Goal: Task Accomplishment & Management: Complete application form

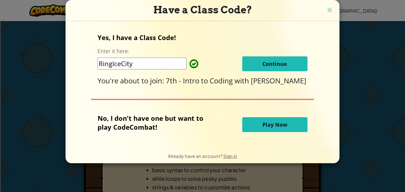
click at [263, 62] on span "Continue" at bounding box center [274, 63] width 25 height 7
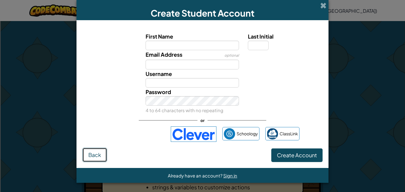
click at [97, 154] on span "Back" at bounding box center [94, 154] width 13 height 7
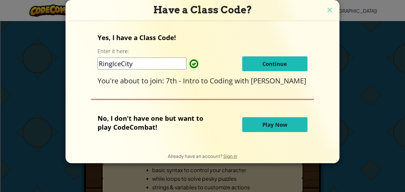
click at [246, 140] on div "Yes, I have a Class Code! Enter it here: RingIceCity Continue You're about to j…" at bounding box center [202, 84] width 262 height 116
click at [250, 135] on div "No, I don't have one but want to play CodeCombat! Play Now" at bounding box center [201, 124] width 209 height 22
click at [257, 126] on button "Play Now" at bounding box center [274, 124] width 65 height 15
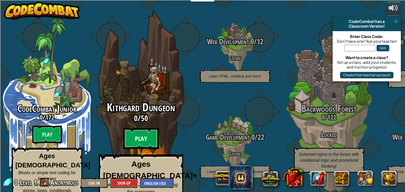
click at [148, 128] on btn "Play" at bounding box center [141, 138] width 36 height 21
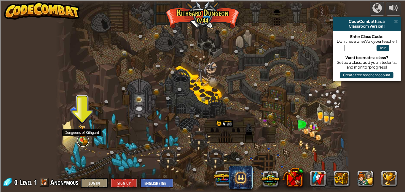
click at [83, 142] on link at bounding box center [83, 140] width 12 height 12
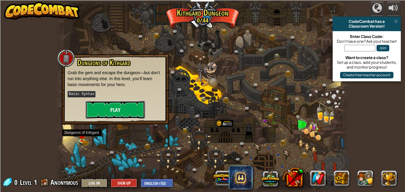
click at [113, 114] on button "Play" at bounding box center [115, 110] width 59 height 18
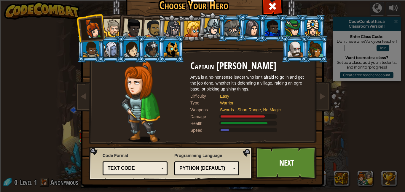
click at [191, 33] on div at bounding box center [192, 29] width 16 height 16
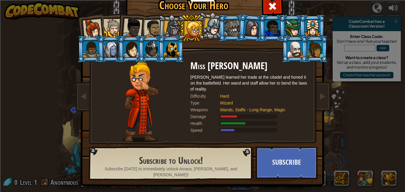
click at [172, 28] on div at bounding box center [172, 29] width 17 height 17
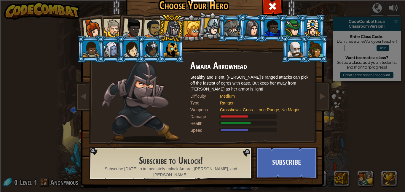
click at [147, 30] on div at bounding box center [153, 29] width 18 height 18
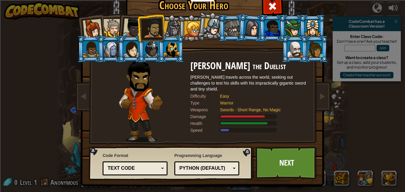
click at [234, 32] on div at bounding box center [231, 28] width 15 height 16
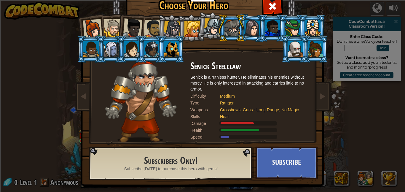
click at [296, 47] on div at bounding box center [294, 49] width 15 height 16
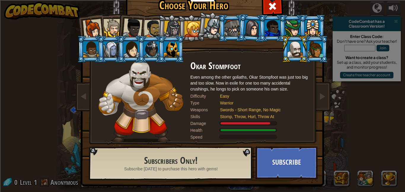
click at [321, 51] on div at bounding box center [314, 49] width 15 height 16
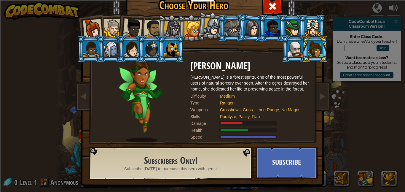
click at [172, 50] on div at bounding box center [171, 49] width 15 height 16
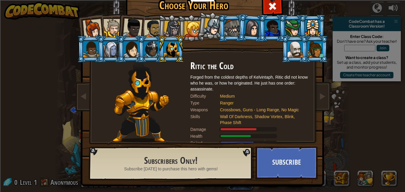
click at [153, 22] on div at bounding box center [153, 29] width 18 height 18
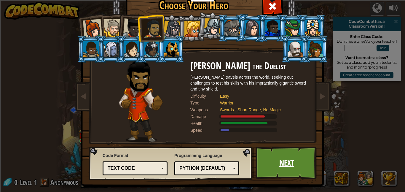
click at [290, 149] on link "Next" at bounding box center [286, 162] width 62 height 33
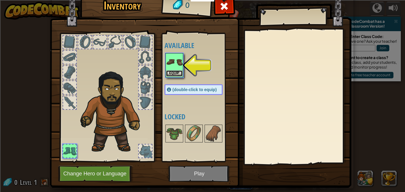
click at [173, 75] on button "Equip" at bounding box center [174, 73] width 17 height 6
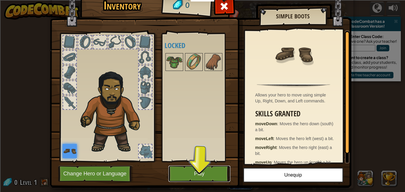
click at [196, 173] on button "Play" at bounding box center [199, 173] width 62 height 16
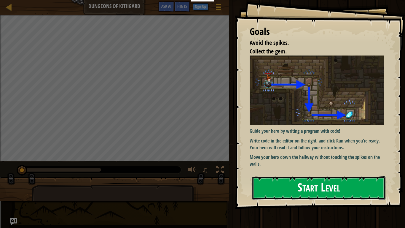
click at [278, 185] on button "Start Level" at bounding box center [318, 187] width 133 height 23
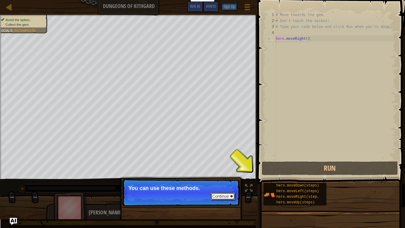
click at [231, 191] on button "Continue" at bounding box center [222, 196] width 25 height 8
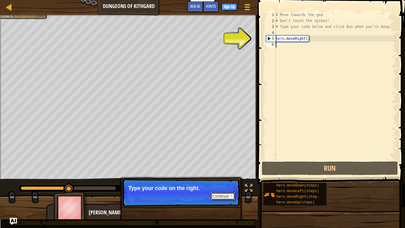
click at [230, 191] on button "Continue" at bounding box center [222, 196] width 25 height 8
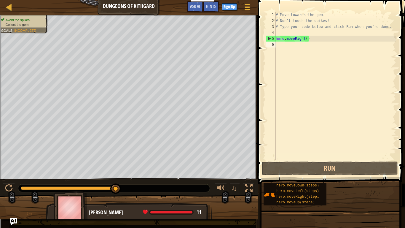
click at [285, 50] on div "# Move towards the gem. # Don’t touch the spikes! # Type your code below and cl…" at bounding box center [334, 92] width 121 height 160
type textarea "h"
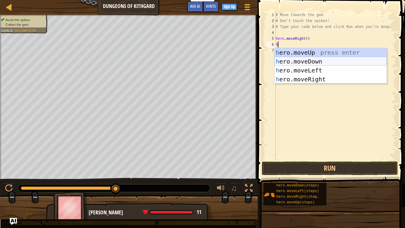
click at [317, 63] on div "h ero.moveUp press enter h ero.moveDown press enter h ero.moveLeft press enter …" at bounding box center [330, 74] width 112 height 53
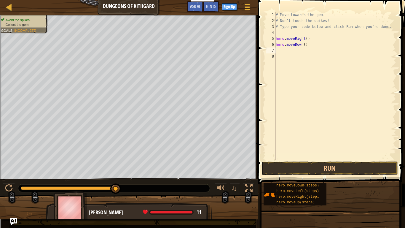
type textarea "h"
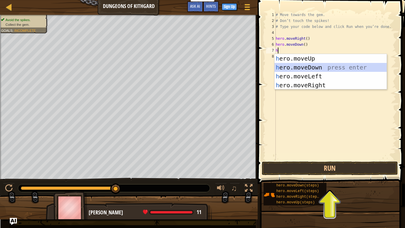
click at [304, 70] on div "h ero.moveUp press enter h ero.moveDown press enter h ero.moveLeft press enter …" at bounding box center [330, 80] width 112 height 53
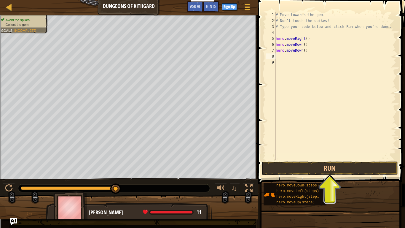
click at [310, 53] on div "# Move towards the gem. # Don’t touch the spikes! # Type your code below and cl…" at bounding box center [334, 92] width 121 height 160
click at [309, 52] on div "# Move towards the gem. # Don’t touch the spikes! # Type your code below and cl…" at bounding box center [334, 92] width 121 height 160
type textarea "h"
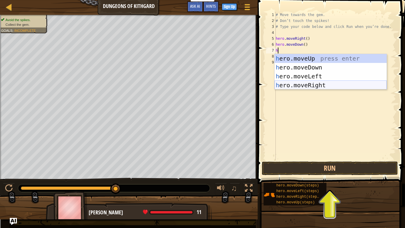
click at [303, 85] on div "h ero.moveUp press enter h ero.moveDown press enter h ero.moveLeft press enter …" at bounding box center [330, 80] width 112 height 53
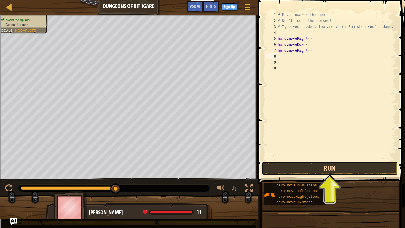
click at [310, 164] on button "Run" at bounding box center [330, 168] width 136 height 14
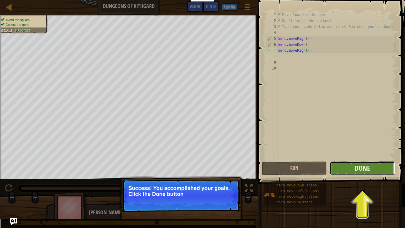
click at [359, 173] on button "Done" at bounding box center [361, 168] width 65 height 14
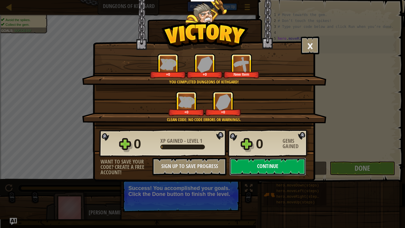
click at [278, 164] on button "Continue" at bounding box center [267, 166] width 76 height 18
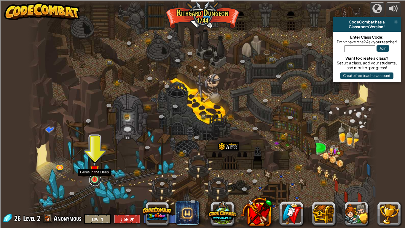
click at [93, 183] on link at bounding box center [95, 180] width 12 height 12
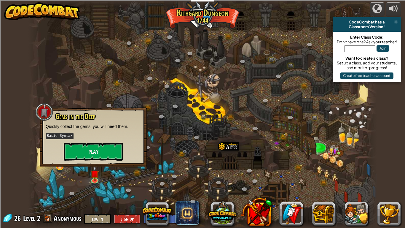
click at [84, 161] on div "Gems in the Deep Quickly collect the gems; you will need them. Basic Syntax Play" at bounding box center [93, 136] width 107 height 59
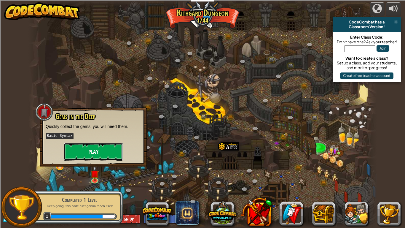
click at [89, 143] on button "Play" at bounding box center [93, 151] width 59 height 18
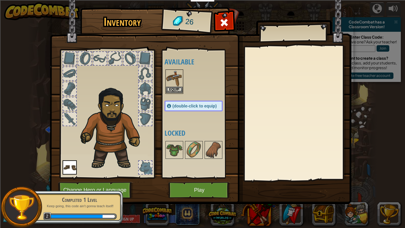
click at [175, 84] on img at bounding box center [174, 78] width 17 height 17
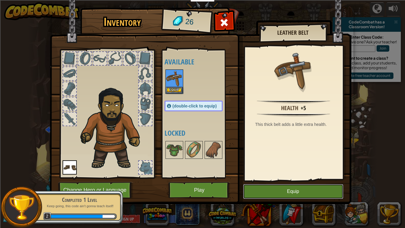
click at [321, 191] on button "Equip" at bounding box center [293, 191] width 100 height 15
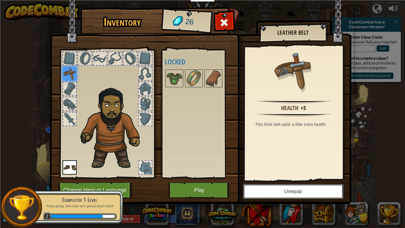
click at [321, 191] on button "Unequip" at bounding box center [293, 191] width 100 height 15
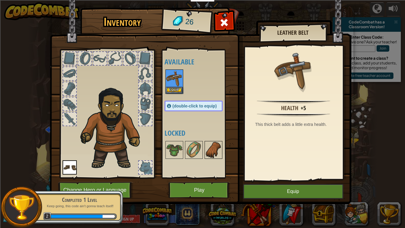
click at [204, 149] on div at bounding box center [213, 150] width 18 height 18
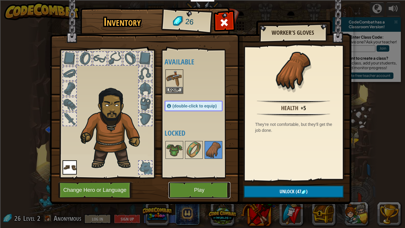
click at [218, 187] on button "Play" at bounding box center [199, 190] width 62 height 16
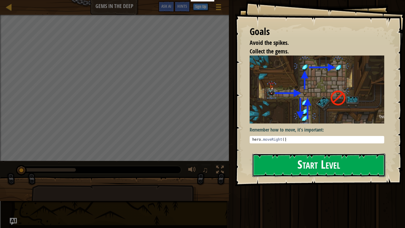
click at [274, 176] on button "Start Level" at bounding box center [318, 164] width 133 height 23
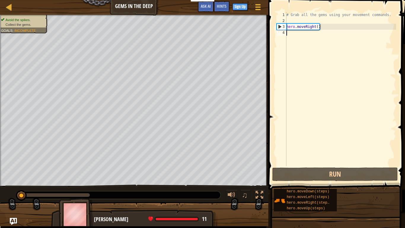
type textarea "h"
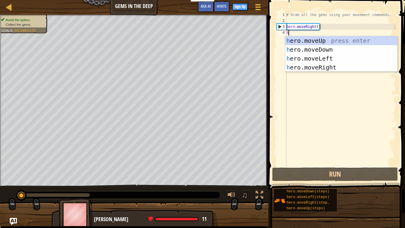
scroll to position [3, 0]
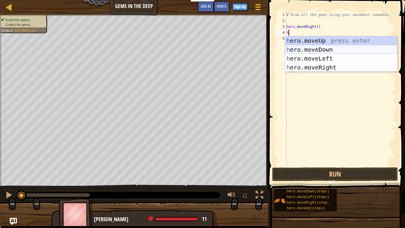
click at [308, 47] on div "h ero.moveUp press enter h ero.moveDown press enter h ero.moveLeft press enter …" at bounding box center [341, 62] width 112 height 53
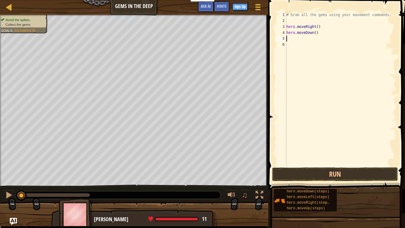
type textarea "h"
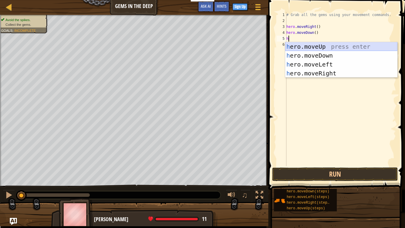
click at [307, 47] on div "h ero.moveUp press enter h ero.moveDown press enter h ero.moveLeft press enter …" at bounding box center [341, 68] width 112 height 53
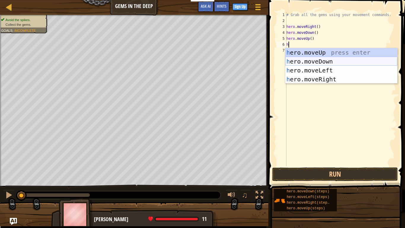
scroll to position [3, 0]
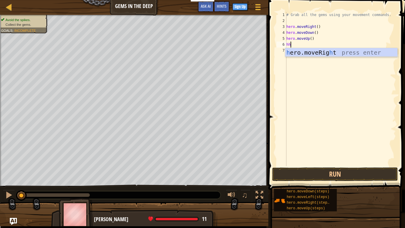
type textarea "h"
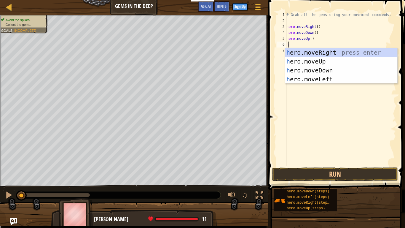
scroll to position [3, 0]
click at [319, 60] on div "h ero.moveRight press enter h ero.moveUp press enter h ero.moveDown press enter…" at bounding box center [341, 74] width 112 height 53
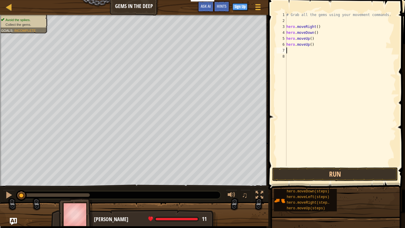
type textarea "h"
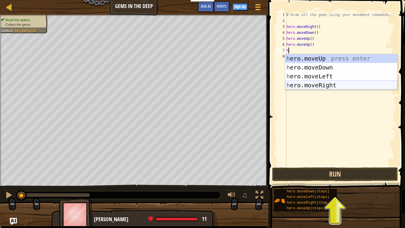
click at [312, 87] on div "h ero.moveUp press enter h ero.moveDown press enter h ero.moveLeft press enter …" at bounding box center [341, 80] width 112 height 53
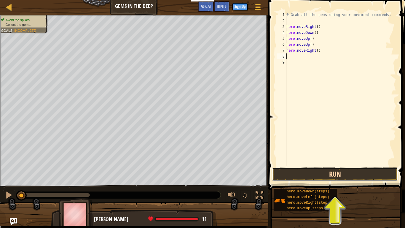
click at [315, 172] on button "Run" at bounding box center [335, 174] width 126 height 14
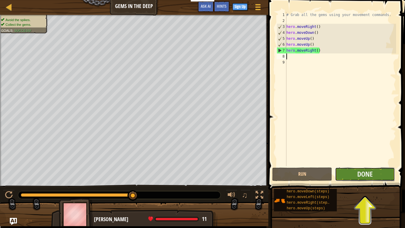
click at [344, 176] on button "Done" at bounding box center [365, 174] width 60 height 14
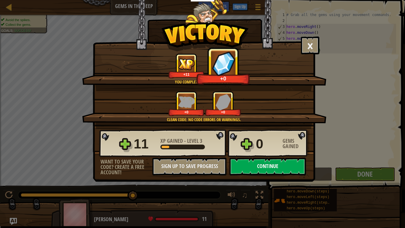
click at [277, 164] on button "Continue" at bounding box center [267, 166] width 76 height 18
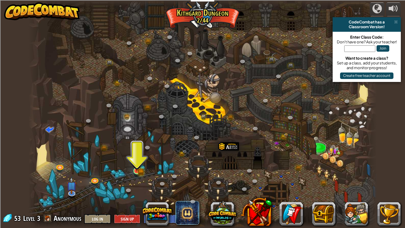
click at [135, 158] on img at bounding box center [136, 161] width 9 height 19
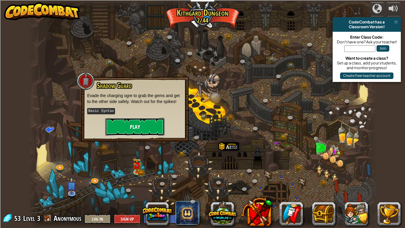
click at [152, 129] on button "Play" at bounding box center [134, 127] width 59 height 18
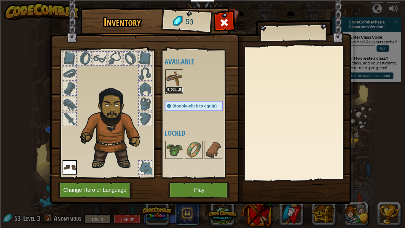
click at [177, 87] on button "Equip" at bounding box center [174, 89] width 17 height 6
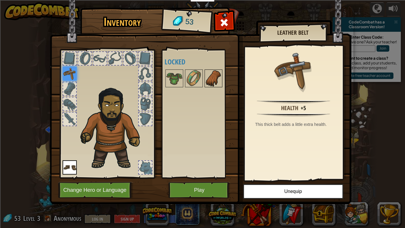
click at [205, 86] on img at bounding box center [213, 78] width 17 height 17
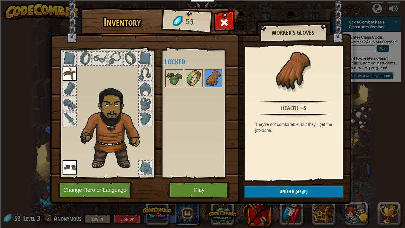
click at [194, 74] on img at bounding box center [193, 78] width 17 height 17
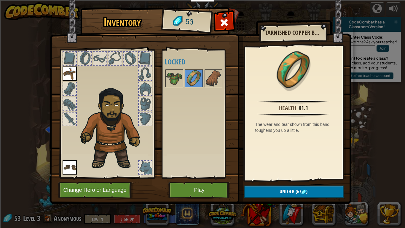
click at [224, 80] on div at bounding box center [199, 78] width 70 height 20
click at [206, 80] on img at bounding box center [213, 78] width 17 height 17
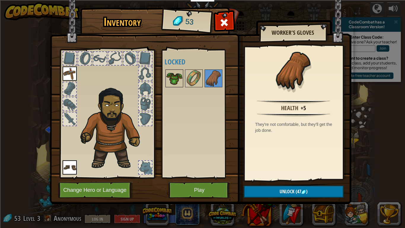
click at [177, 78] on img at bounding box center [174, 78] width 17 height 17
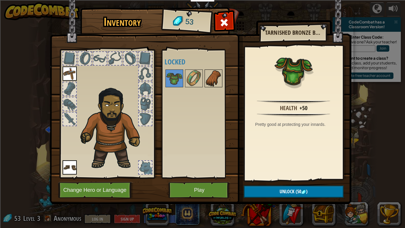
click at [206, 84] on img at bounding box center [213, 78] width 17 height 17
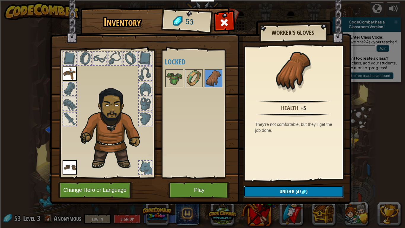
click at [281, 191] on span "Unlock" at bounding box center [286, 191] width 15 height 7
click at [267, 191] on button "Confirm" at bounding box center [294, 191] width 100 height 12
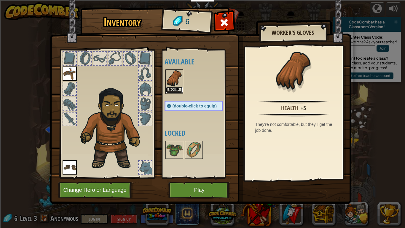
click at [175, 88] on button "Equip" at bounding box center [174, 89] width 17 height 6
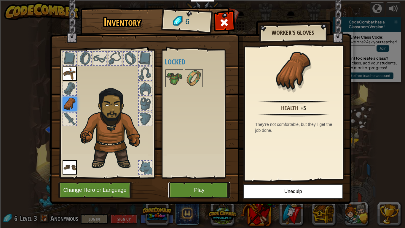
click at [203, 190] on button "Play" at bounding box center [199, 190] width 62 height 16
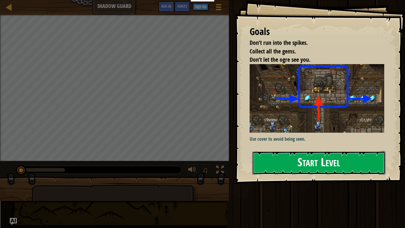
click at [321, 158] on button "Start Level" at bounding box center [318, 162] width 133 height 23
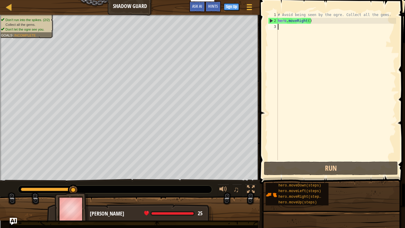
type textarea "h"
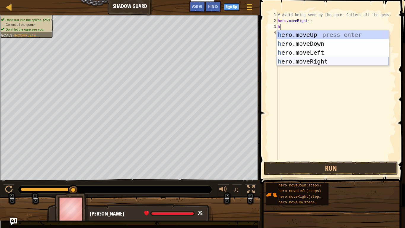
click at [298, 59] on div "h ero.moveUp press enter h ero.moveDown press enter h ero.moveLeft press enter …" at bounding box center [332, 56] width 112 height 53
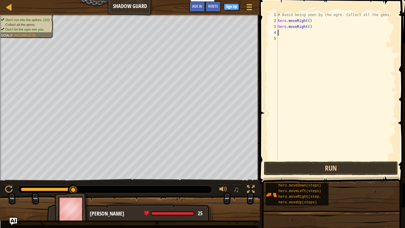
click at [309, 26] on div "# Avoid being seen by the ogre. Collect all the gems. hero . moveRight ( ) hero…" at bounding box center [335, 92] width 119 height 160
click at [298, 170] on button "Run" at bounding box center [331, 168] width 134 height 14
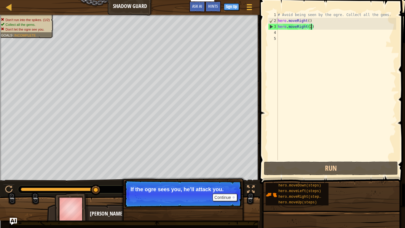
type textarea "hero.moveRight()"
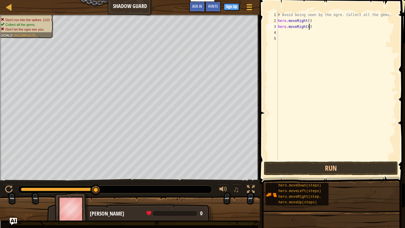
click at [289, 33] on div "# Avoid being seen by the ogre. Collect all the gems. hero . moveRight ( ) hero…" at bounding box center [335, 92] width 119 height 160
click at [313, 28] on div "# Avoid being seen by the ogre. Collect all the gems. hero . moveRight ( ) hero…" at bounding box center [335, 92] width 119 height 160
type textarea "h"
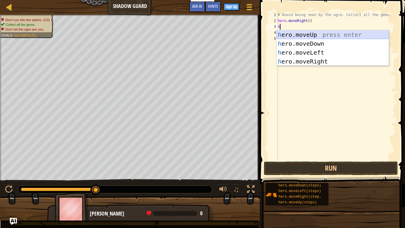
click at [315, 34] on div "h ero.moveUp press enter h ero.moveDown press enter h ero.moveLeft press enter …" at bounding box center [332, 56] width 112 height 53
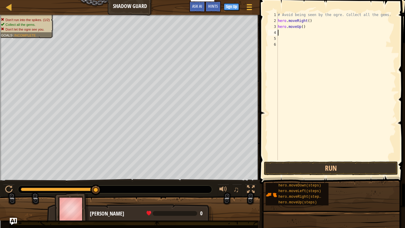
type textarea "h"
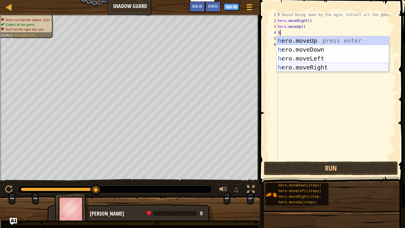
click at [311, 65] on div "h ero.moveUp press enter h ero.moveDown press enter h ero.moveLeft press enter …" at bounding box center [332, 62] width 112 height 53
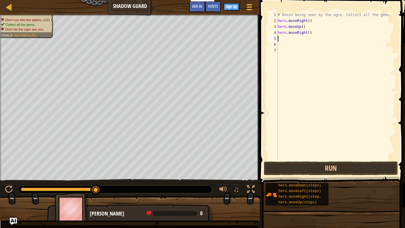
type textarea "h"
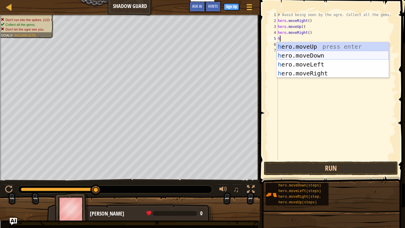
click at [311, 56] on div "h ero.moveUp press enter h ero.moveDown press enter h ero.moveLeft press enter …" at bounding box center [332, 68] width 112 height 53
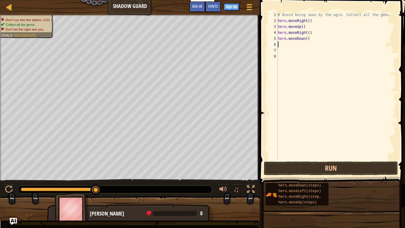
type textarea "h"
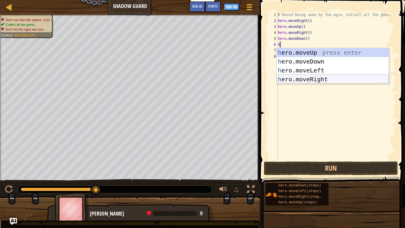
click at [307, 78] on div "h ero.moveUp press enter h ero.moveDown press enter h ero.moveLeft press enter …" at bounding box center [332, 74] width 112 height 53
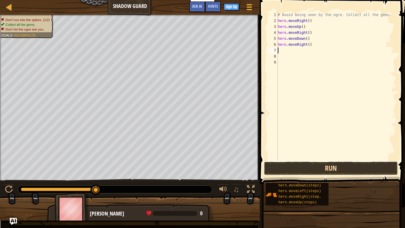
click at [303, 163] on button "Run" at bounding box center [331, 168] width 134 height 14
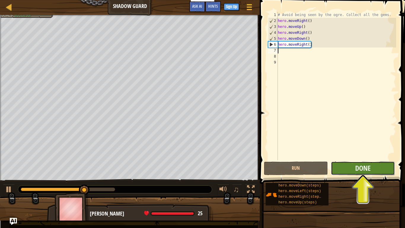
click at [344, 172] on button "Done" at bounding box center [363, 168] width 64 height 14
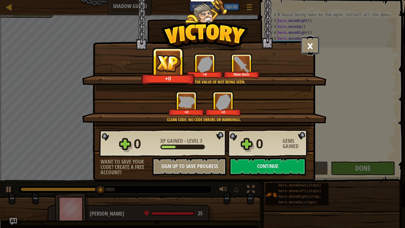
click at [312, 50] on button "×" at bounding box center [310, 45] width 18 height 18
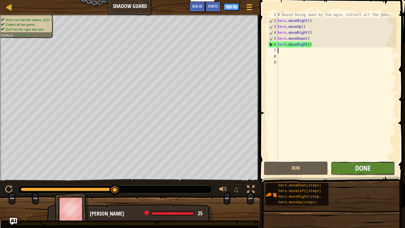
click at [357, 163] on button "Done" at bounding box center [363, 168] width 64 height 14
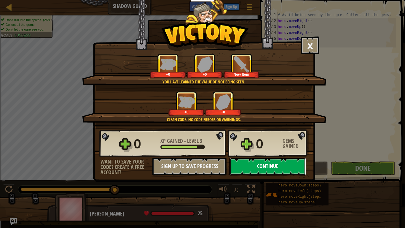
click at [285, 170] on button "Continue" at bounding box center [267, 166] width 76 height 18
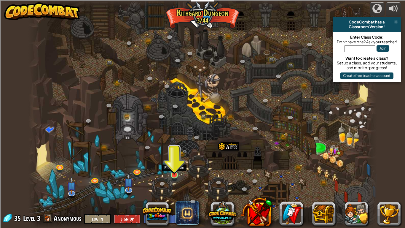
click at [171, 169] on img at bounding box center [174, 165] width 9 height 20
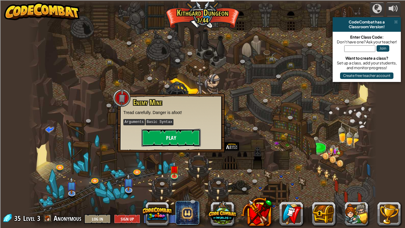
click at [183, 134] on button "Play" at bounding box center [170, 138] width 59 height 18
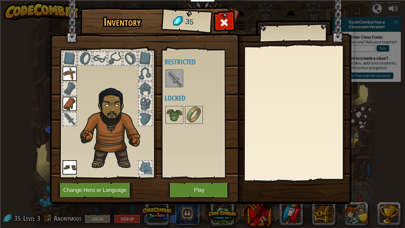
click at [174, 85] on img at bounding box center [174, 78] width 17 height 17
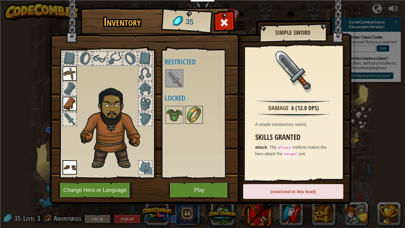
click at [190, 121] on img at bounding box center [193, 114] width 17 height 17
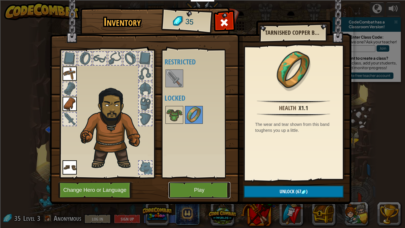
click at [171, 191] on button "Play" at bounding box center [199, 190] width 62 height 16
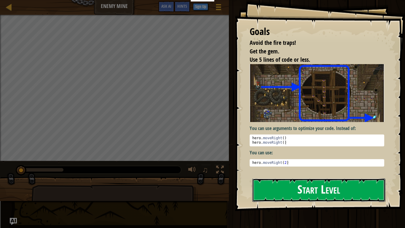
click at [266, 191] on button "Start Level" at bounding box center [318, 189] width 133 height 23
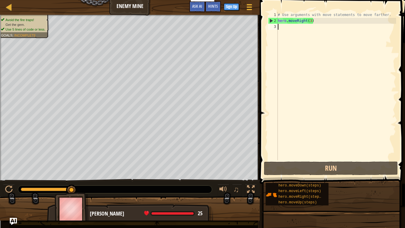
type textarea "h"
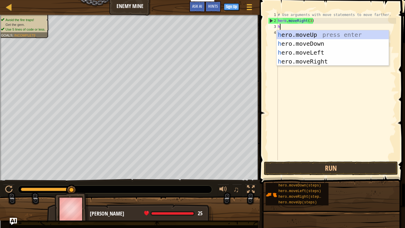
scroll to position [3, 0]
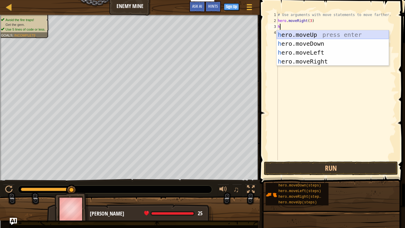
click at [326, 34] on div "h ero.moveUp press enter h ero.moveDown press enter h ero.moveLeft press enter …" at bounding box center [332, 56] width 112 height 53
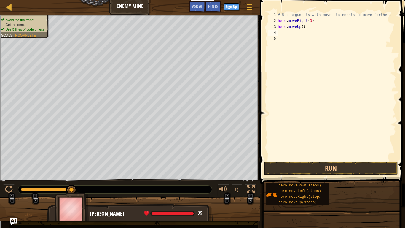
type textarea "h"
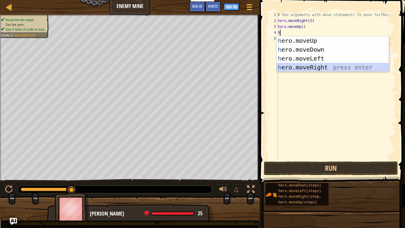
click at [322, 66] on div "h ero.moveUp press enter h ero.moveDown press enter h ero.moveLeft press enter …" at bounding box center [332, 62] width 112 height 53
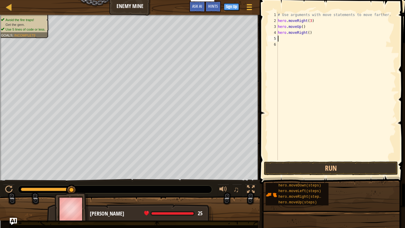
type textarea "h"
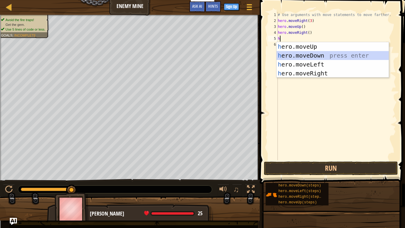
click at [324, 55] on div "h ero.moveUp press enter h ero.moveDown press enter h ero.moveLeft press enter …" at bounding box center [332, 68] width 112 height 53
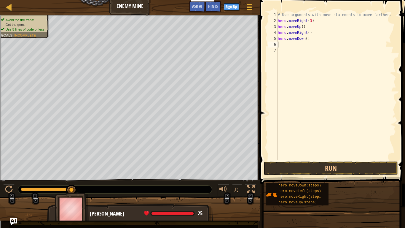
click at [307, 41] on div "# Use arguments with move statements to move farther. hero . moveRight ( 3 ) he…" at bounding box center [335, 92] width 119 height 160
type textarea "hero.moveDown(3)"
click at [295, 47] on div "# Use arguments with move statements to move farther. hero . moveRight ( 3 ) he…" at bounding box center [335, 92] width 119 height 160
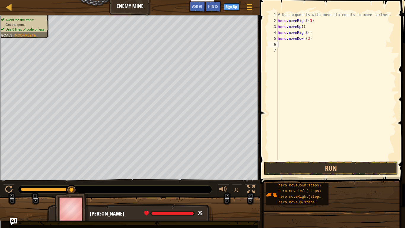
type textarea "h"
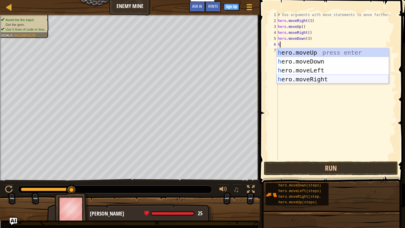
click at [307, 79] on div "h ero.moveUp press enter h ero.moveDown press enter h ero.moveLeft press enter …" at bounding box center [332, 74] width 112 height 53
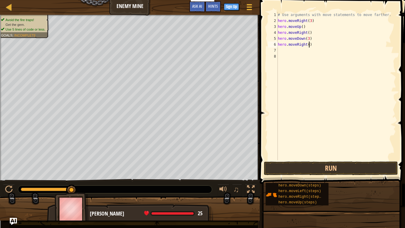
click at [308, 46] on div "# Use arguments with move statements to move farther. hero . moveRight ( 3 ) he…" at bounding box center [335, 92] width 119 height 160
type textarea "hero.moveRight(2)"
click at [330, 168] on button "Run" at bounding box center [331, 168] width 134 height 14
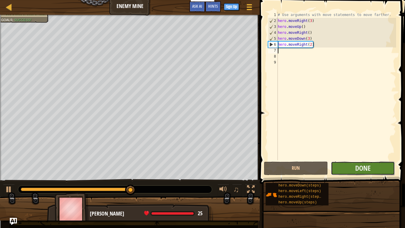
click at [350, 166] on button "Done" at bounding box center [363, 168] width 64 height 14
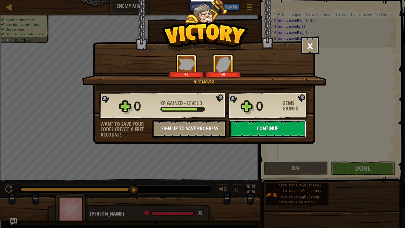
click at [275, 129] on button "Continue" at bounding box center [267, 129] width 76 height 18
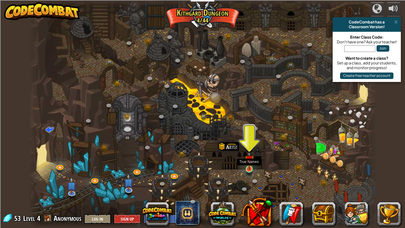
click at [247, 166] on img at bounding box center [249, 159] width 9 height 20
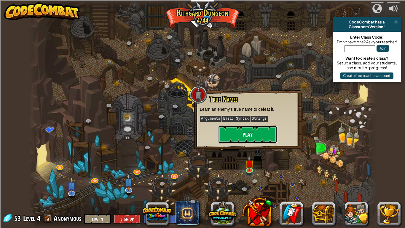
click at [261, 138] on button "Play" at bounding box center [247, 134] width 59 height 18
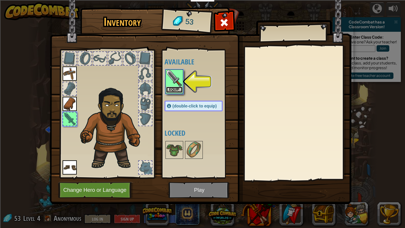
click at [176, 89] on button "Equip" at bounding box center [174, 89] width 17 height 6
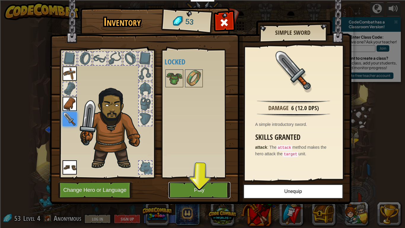
click at [210, 188] on button "Play" at bounding box center [199, 190] width 62 height 16
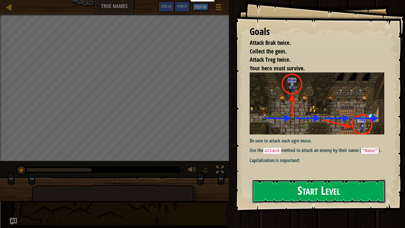
click at [275, 185] on button "Start Level" at bounding box center [318, 190] width 133 height 23
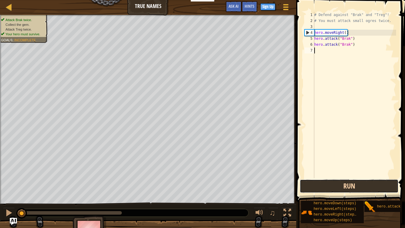
click at [333, 184] on button "Run" at bounding box center [348, 186] width 99 height 14
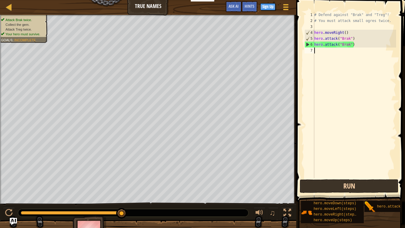
type textarea "h"
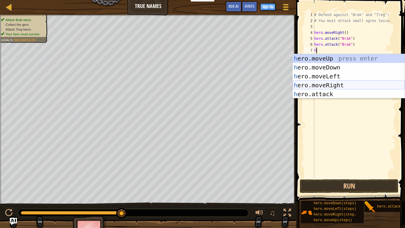
click at [345, 86] on div "h ero.moveUp press enter h ero.moveDown press enter h ero.moveLeft press enter …" at bounding box center [348, 85] width 112 height 62
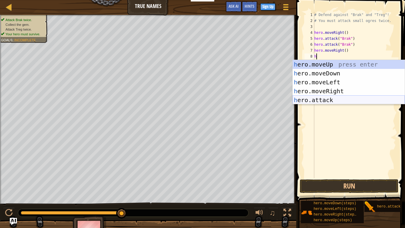
click at [329, 97] on div "h ero.moveUp press enter h ero.moveDown press enter h ero.moveLeft press enter …" at bounding box center [348, 91] width 112 height 62
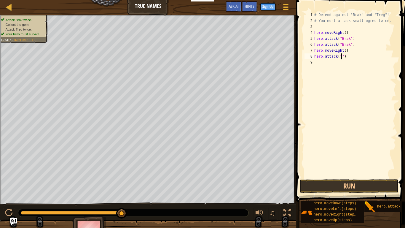
scroll to position [3, 4]
type textarea "hero.attack("Treg")"
click at [347, 69] on div "# Defend against "Brak" and "Treg"! # You must attack small ogres twice. hero .…" at bounding box center [354, 101] width 83 height 178
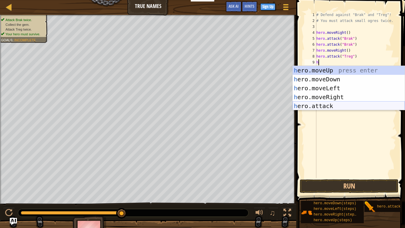
click at [329, 102] on div "h ero.moveUp press enter h ero.moveDown press enter h ero.moveLeft press enter …" at bounding box center [348, 97] width 112 height 62
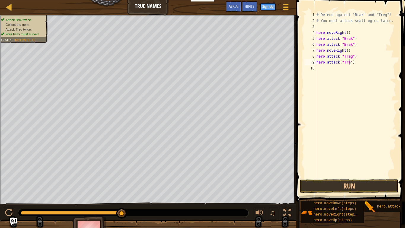
scroll to position [3, 5]
type textarea "hero.attack("Treg")"
click at [350, 190] on button "Run" at bounding box center [348, 186] width 99 height 14
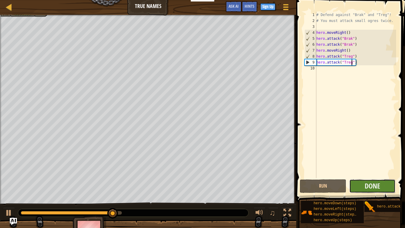
click at [395, 187] on button "Done" at bounding box center [372, 186] width 47 height 14
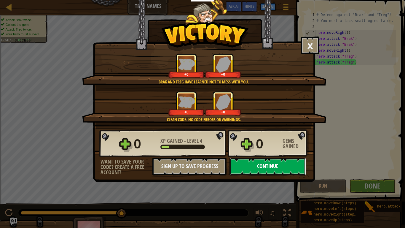
click at [290, 168] on button "Continue" at bounding box center [267, 166] width 76 height 18
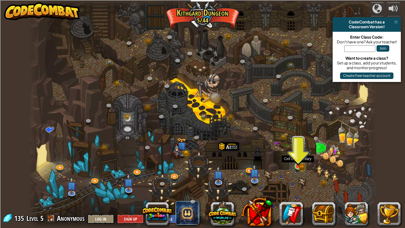
click at [297, 164] on img at bounding box center [298, 156] width 9 height 19
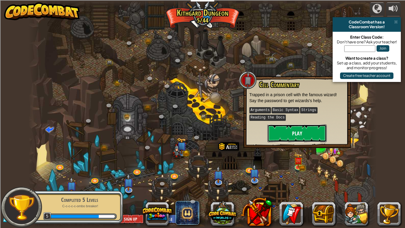
click at [298, 126] on button "Play" at bounding box center [296, 133] width 59 height 18
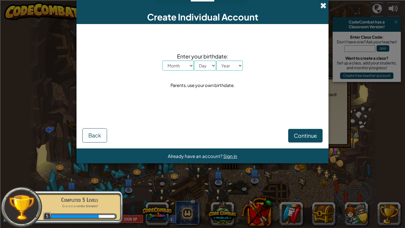
click at [320, 7] on span at bounding box center [323, 5] width 6 height 6
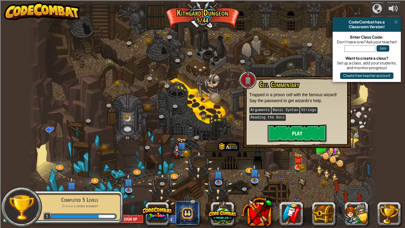
click at [304, 124] on button "Play" at bounding box center [296, 133] width 59 height 18
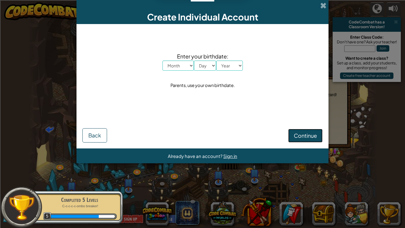
click at [318, 133] on button "Continue" at bounding box center [305, 136] width 34 height 14
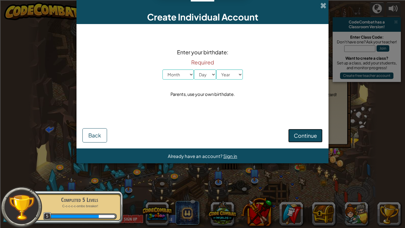
click at [319, 137] on button "Continue" at bounding box center [305, 136] width 34 height 14
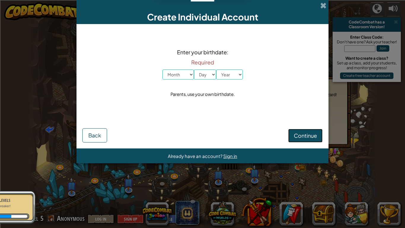
click at [319, 137] on button "Continue" at bounding box center [305, 136] width 34 height 14
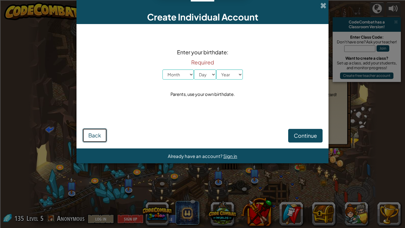
click at [103, 129] on button "Back" at bounding box center [94, 135] width 25 height 14
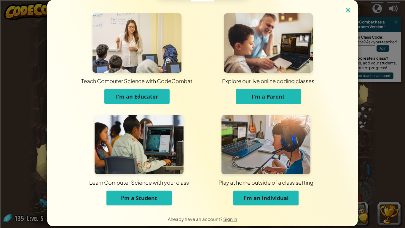
click at [345, 14] on img at bounding box center [348, 10] width 8 height 9
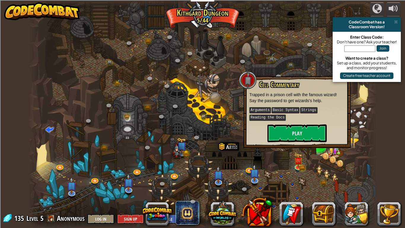
click at [338, 147] on div at bounding box center [202, 114] width 348 height 228
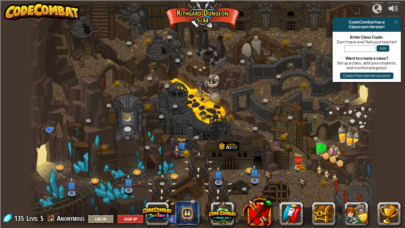
click at [304, 157] on div at bounding box center [202, 114] width 348 height 228
click at [302, 158] on img at bounding box center [298, 156] width 9 height 19
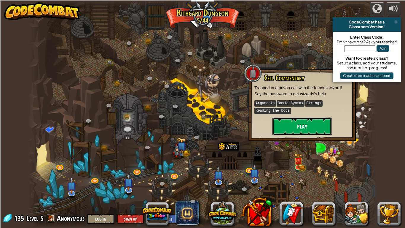
click at [311, 122] on button "Play" at bounding box center [301, 126] width 59 height 18
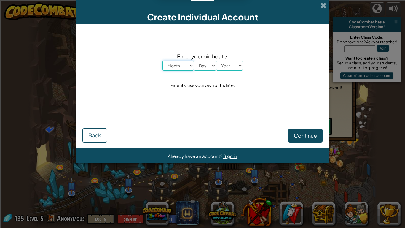
click at [175, 68] on select "Month January February March April May June July August September October Novem…" at bounding box center [177, 65] width 31 height 10
select select "3"
click at [162, 60] on select "Month January February March April May June July August September October Novem…" at bounding box center [177, 65] width 31 height 10
click at [198, 52] on span "Enter your birthdate:" at bounding box center [202, 56] width 80 height 9
click at [202, 63] on select "Day 1 2 3 4 5 6 7 8 9 10 11 12 13 14 15 16 17 18 19 20 21 22 23 24 25 26 27 28 …" at bounding box center [205, 65] width 22 height 10
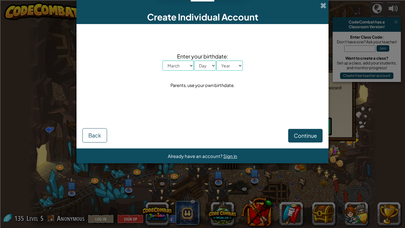
click at [220, 163] on div "Already have an account? Sign in" at bounding box center [202, 155] width 252 height 15
click at [206, 63] on select "Day 1 2 3 4 5 6 7 8 9 10 11 12 13 14 15 16 17 18 19 20 21 22 23 24 25 26 27 28 …" at bounding box center [205, 65] width 22 height 10
select select "11"
click at [194, 60] on select "Day 1 2 3 4 5 6 7 8 9 10 11 12 13 14 15 16 17 18 19 20 21 22 23 24 25 26 27 28 …" at bounding box center [205, 65] width 22 height 10
click at [228, 67] on select "Year [DATE] [DEMOGRAPHIC_DATA] [DEMOGRAPHIC_DATA] 2022 2021 2020 2019 2018 2017…" at bounding box center [229, 65] width 27 height 10
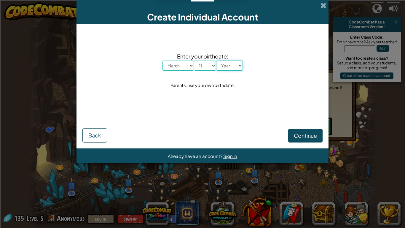
select select "2018"
click at [216, 60] on select "Year [DATE] [DEMOGRAPHIC_DATA] [DEMOGRAPHIC_DATA] 2022 2021 2020 2019 2018 2017…" at bounding box center [229, 65] width 27 height 10
click at [304, 140] on button "Continue" at bounding box center [305, 136] width 34 height 14
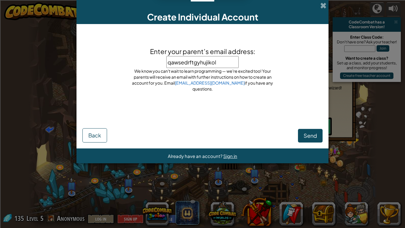
type input "qawsedrftgyhujikolp"
click at [315, 136] on span "Send" at bounding box center [309, 135] width 13 height 7
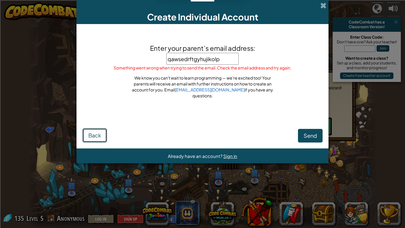
click at [100, 137] on span "Back" at bounding box center [94, 135] width 13 height 7
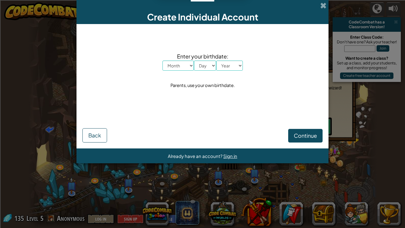
click at [323, 0] on div "Create Individual Account" at bounding box center [202, 12] width 252 height 24
click at [322, 5] on span at bounding box center [323, 5] width 6 height 6
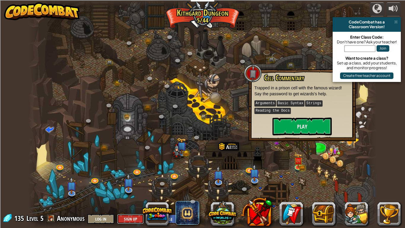
click at [127, 191] on button "Sign Up" at bounding box center [130, 219] width 27 height 10
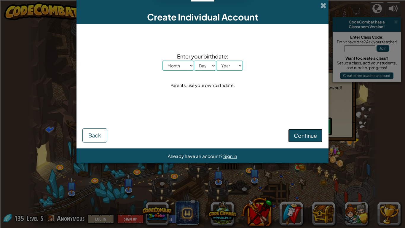
click at [304, 132] on span "Continue" at bounding box center [305, 135] width 23 height 7
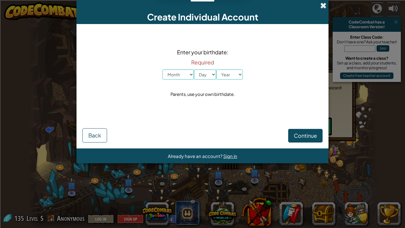
click at [322, 6] on span at bounding box center [323, 5] width 6 height 6
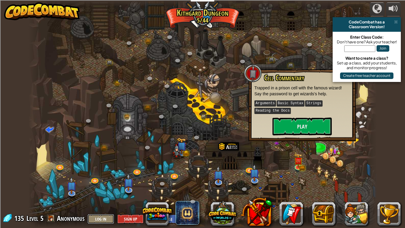
click at [105, 191] on button "Log In" at bounding box center [100, 219] width 27 height 10
